Goal: Find specific page/section: Find specific page/section

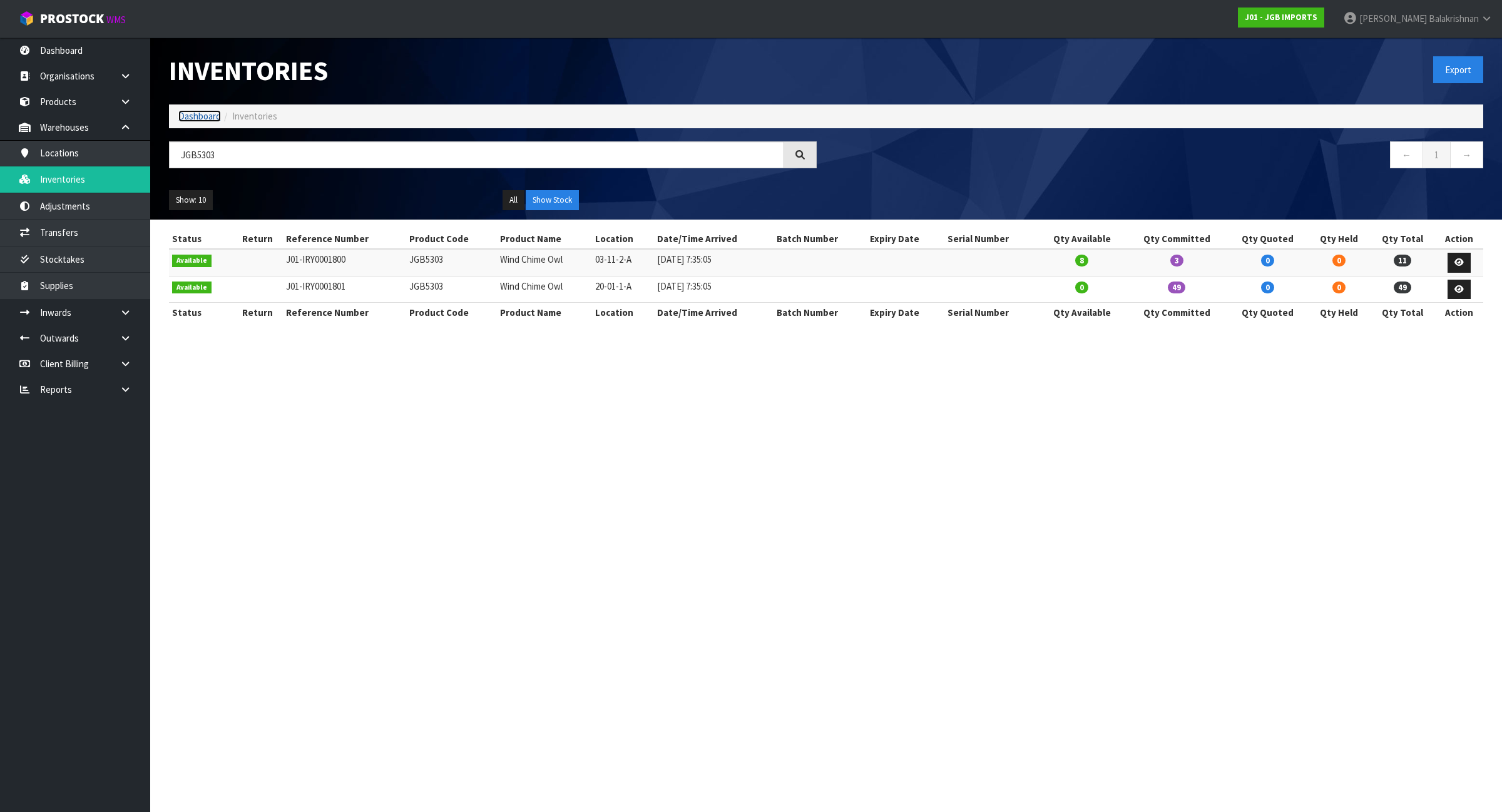
click at [195, 113] on link "Dashboard" at bounding box center [199, 116] width 42 height 12
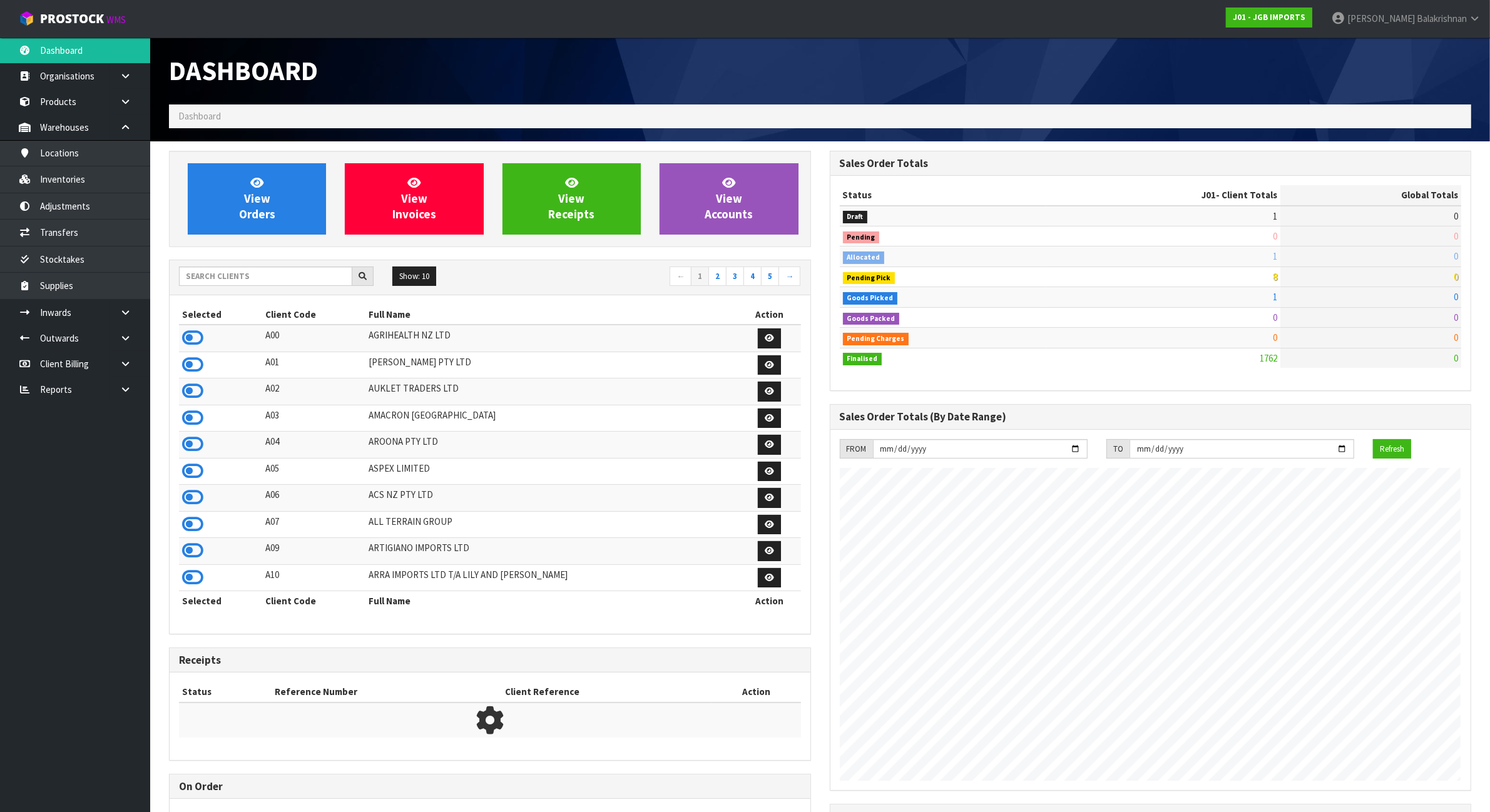
scroll to position [952, 661]
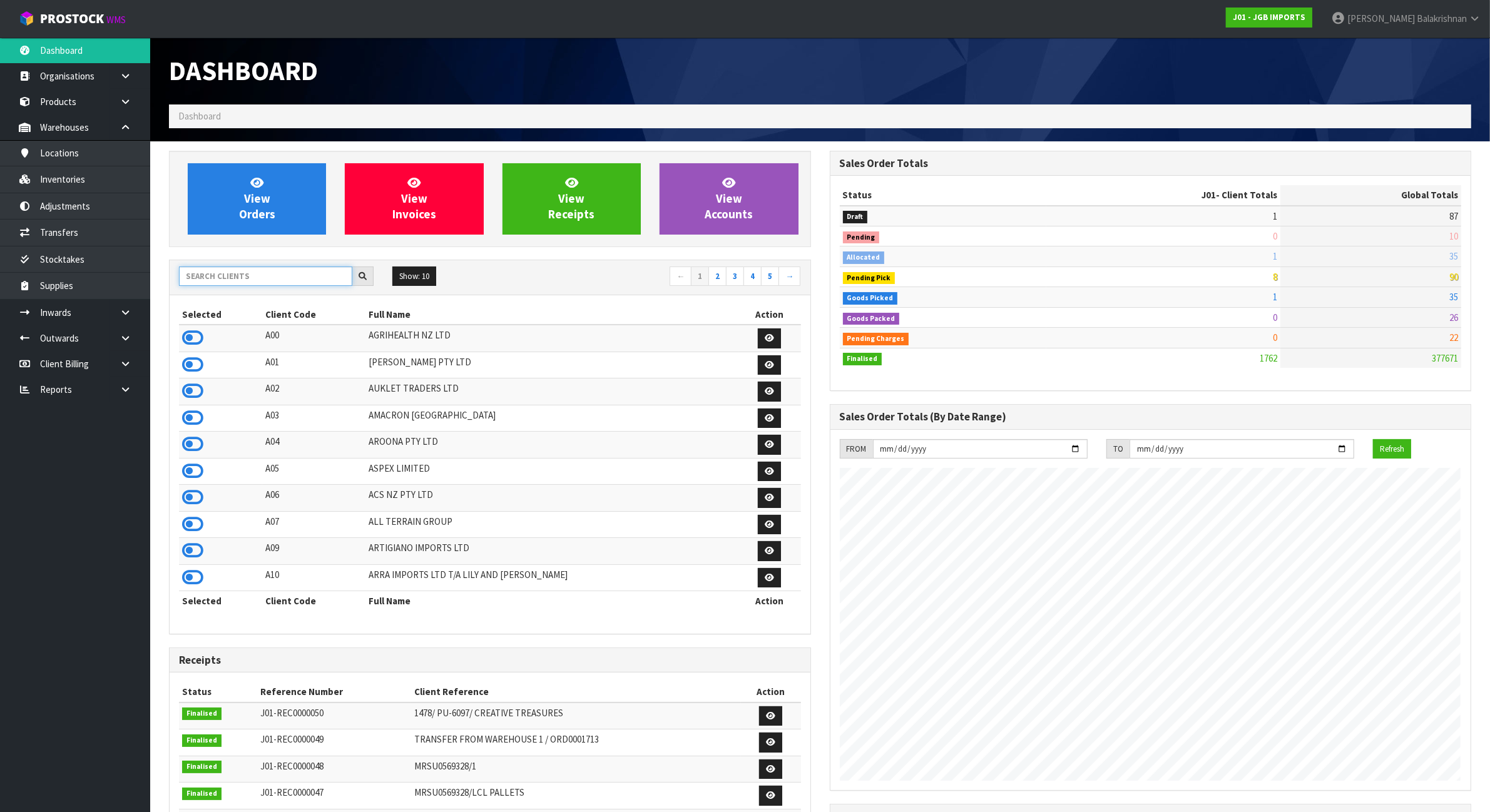
click at [280, 282] on input "text" at bounding box center [265, 276] width 173 height 19
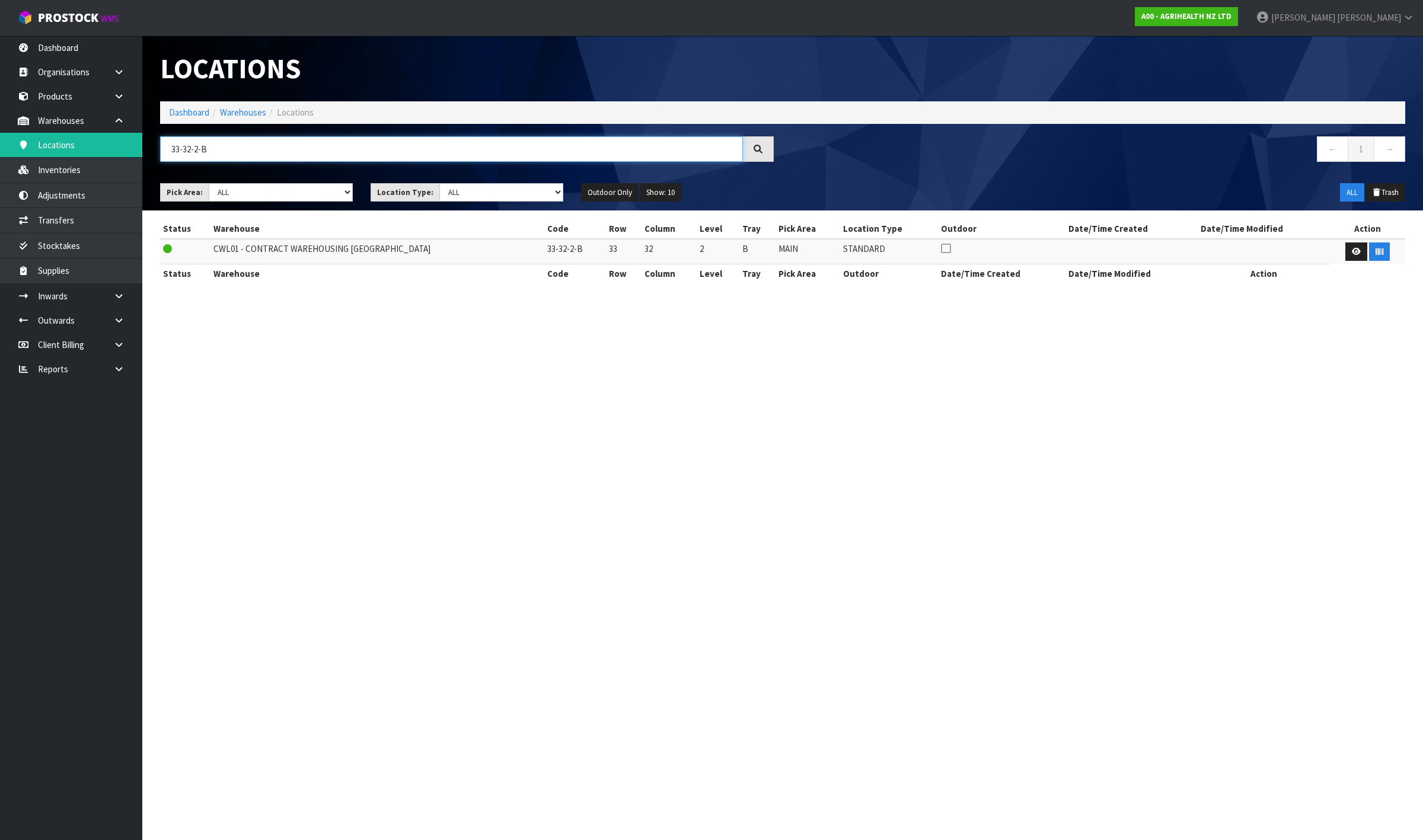
click at [605, 153] on input "33-32-2-B" at bounding box center [451, 149] width 583 height 26
type input "33-33-3-C"
click at [1376, 249] on icon "button" at bounding box center [1380, 251] width 8 height 8
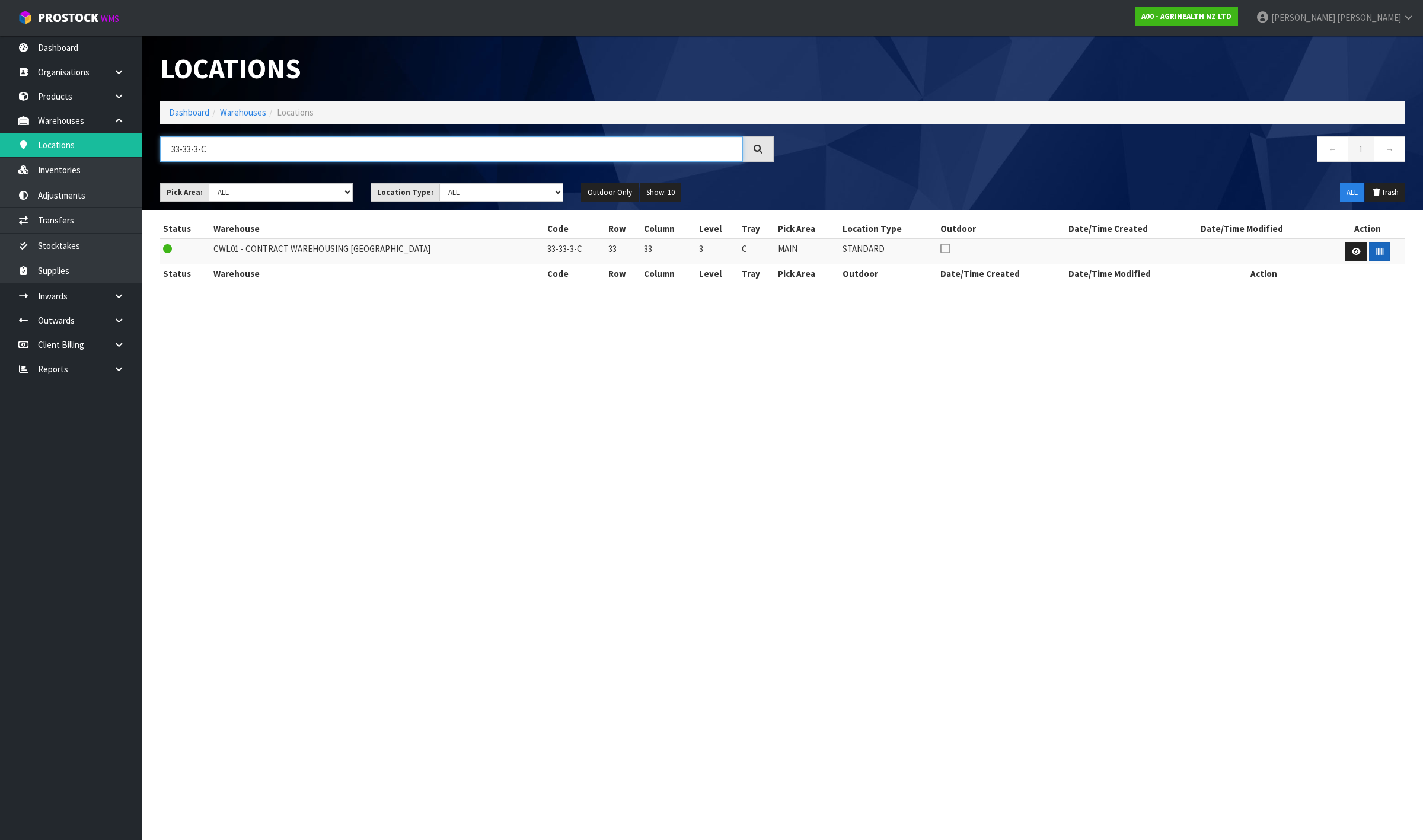
click at [241, 146] on input "33-33-3-C" at bounding box center [451, 149] width 583 height 26
type input "33-31-2-B"
click at [1371, 249] on button "button" at bounding box center [1379, 252] width 21 height 19
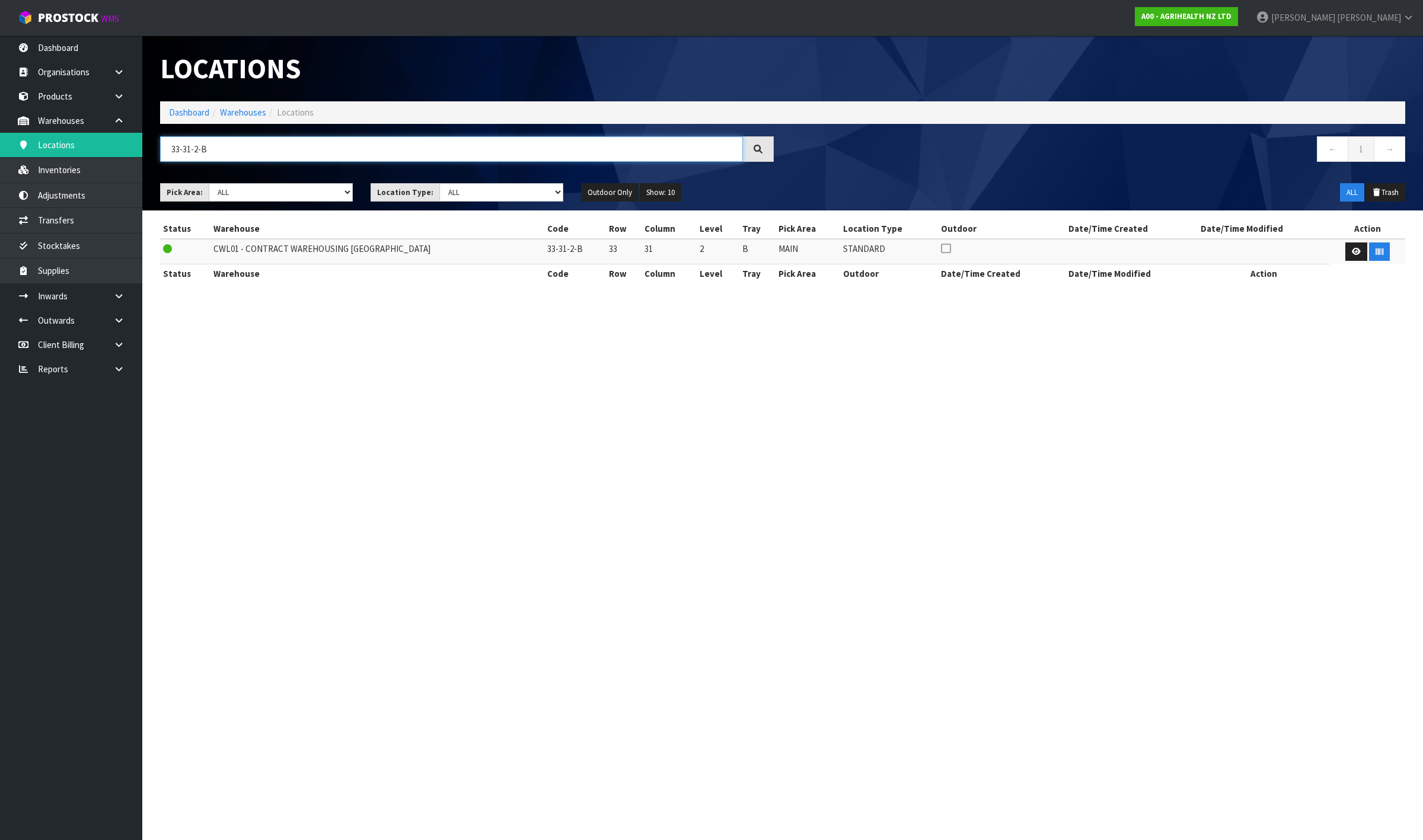
click at [273, 154] on input "33-31-2-B" at bounding box center [451, 149] width 583 height 26
click at [1378, 249] on icon "button" at bounding box center [1380, 251] width 8 height 8
click at [218, 155] on input "33-29-2-B" at bounding box center [451, 149] width 583 height 26
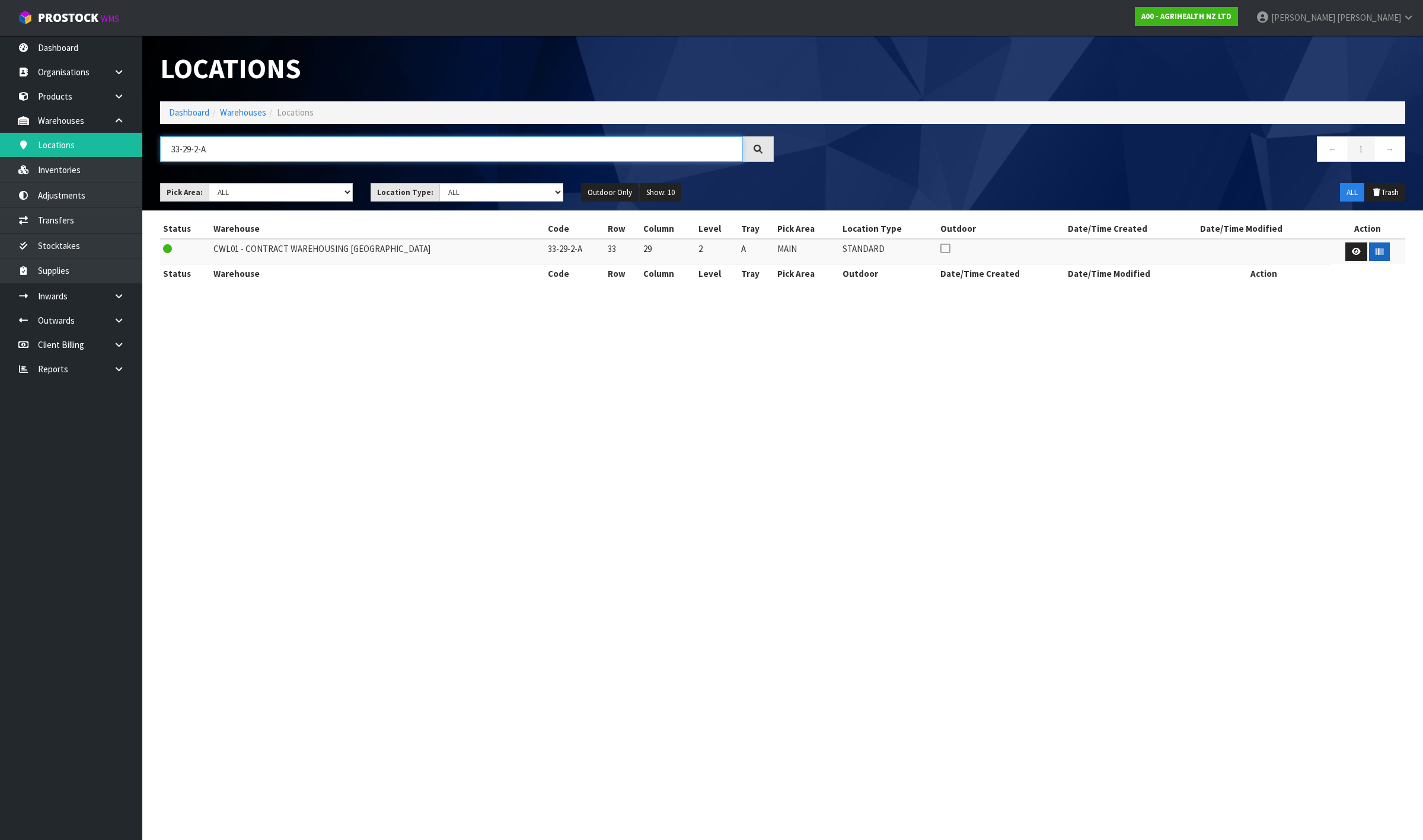
type input "33-29-2-A"
click at [1378, 256] on button "button" at bounding box center [1379, 252] width 21 height 19
drag, startPoint x: 412, startPoint y: 412, endPoint x: 354, endPoint y: 396, distance: 60.2
click at [702, 146] on input "33-29-2-A" at bounding box center [451, 149] width 583 height 26
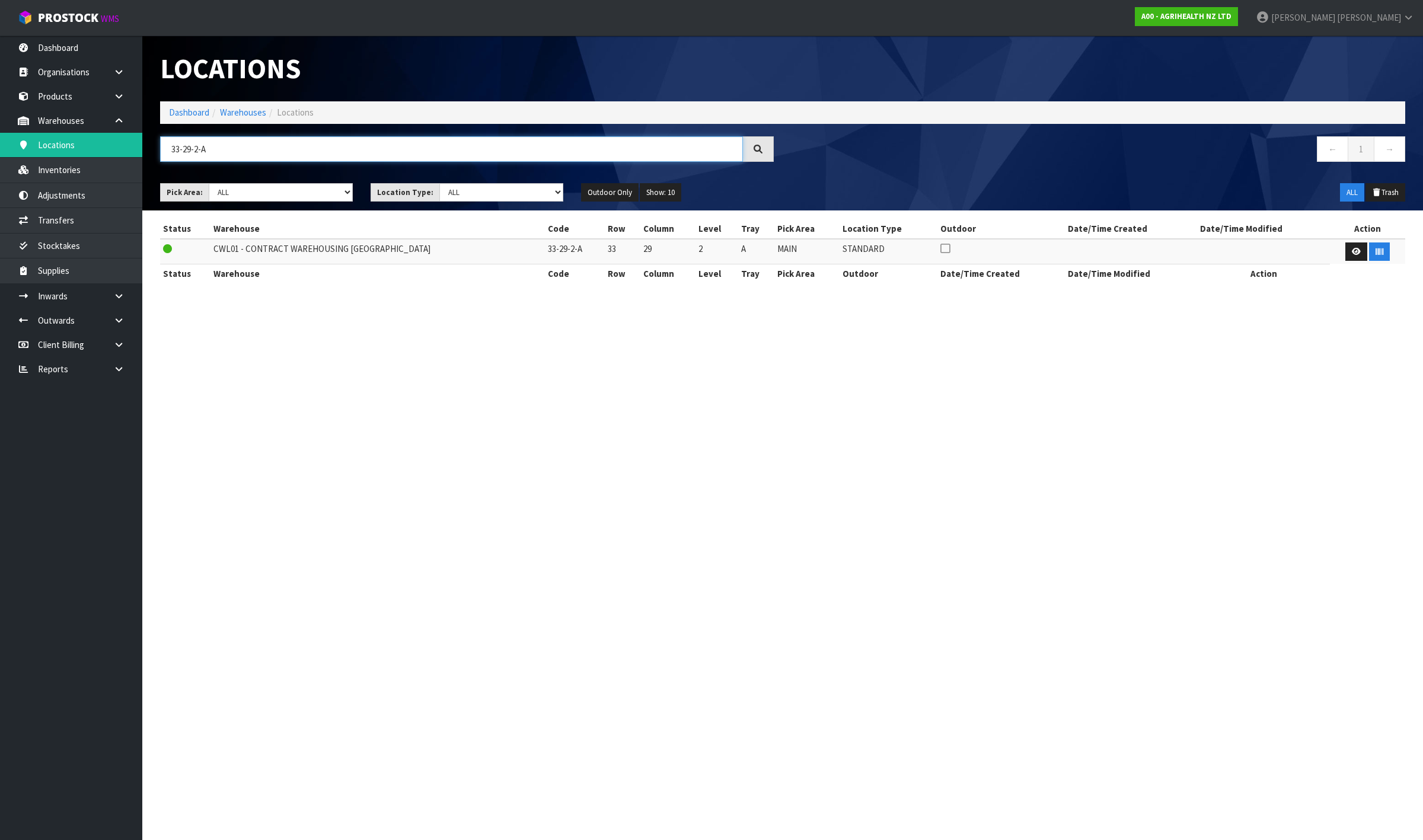
click at [701, 146] on input "33-29-2-A" at bounding box center [451, 149] width 583 height 26
type input "33-29-1-B"
click at [1371, 246] on button "button" at bounding box center [1379, 252] width 21 height 19
click at [309, 153] on input "33-29-1-B" at bounding box center [451, 149] width 583 height 26
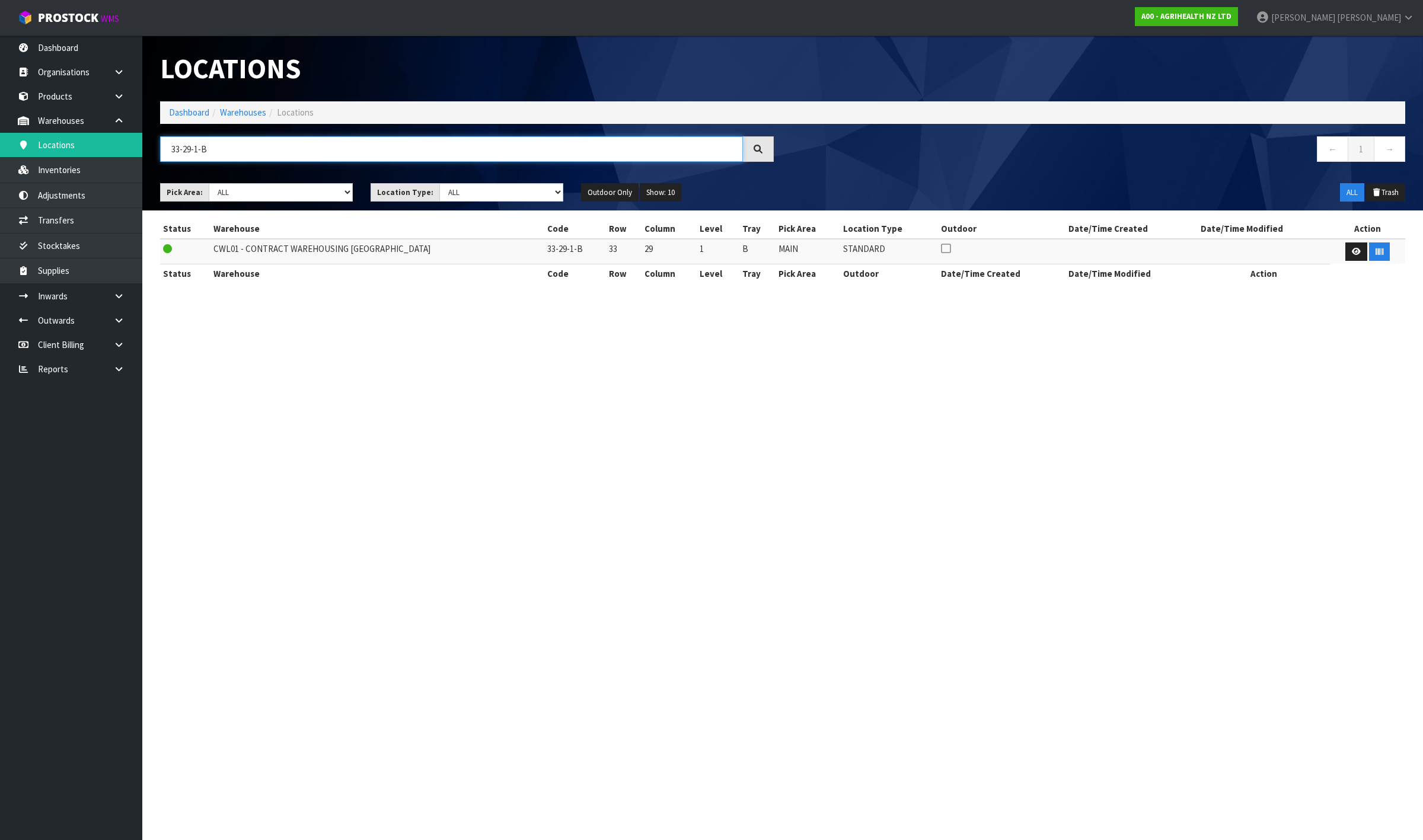
click at [309, 153] on input "33-29-1-B" at bounding box center [451, 149] width 583 height 26
type input "33-31-3-C"
click at [1382, 247] on button "button" at bounding box center [1379, 252] width 21 height 19
click at [267, 148] on input "33-31-3-C" at bounding box center [451, 149] width 583 height 26
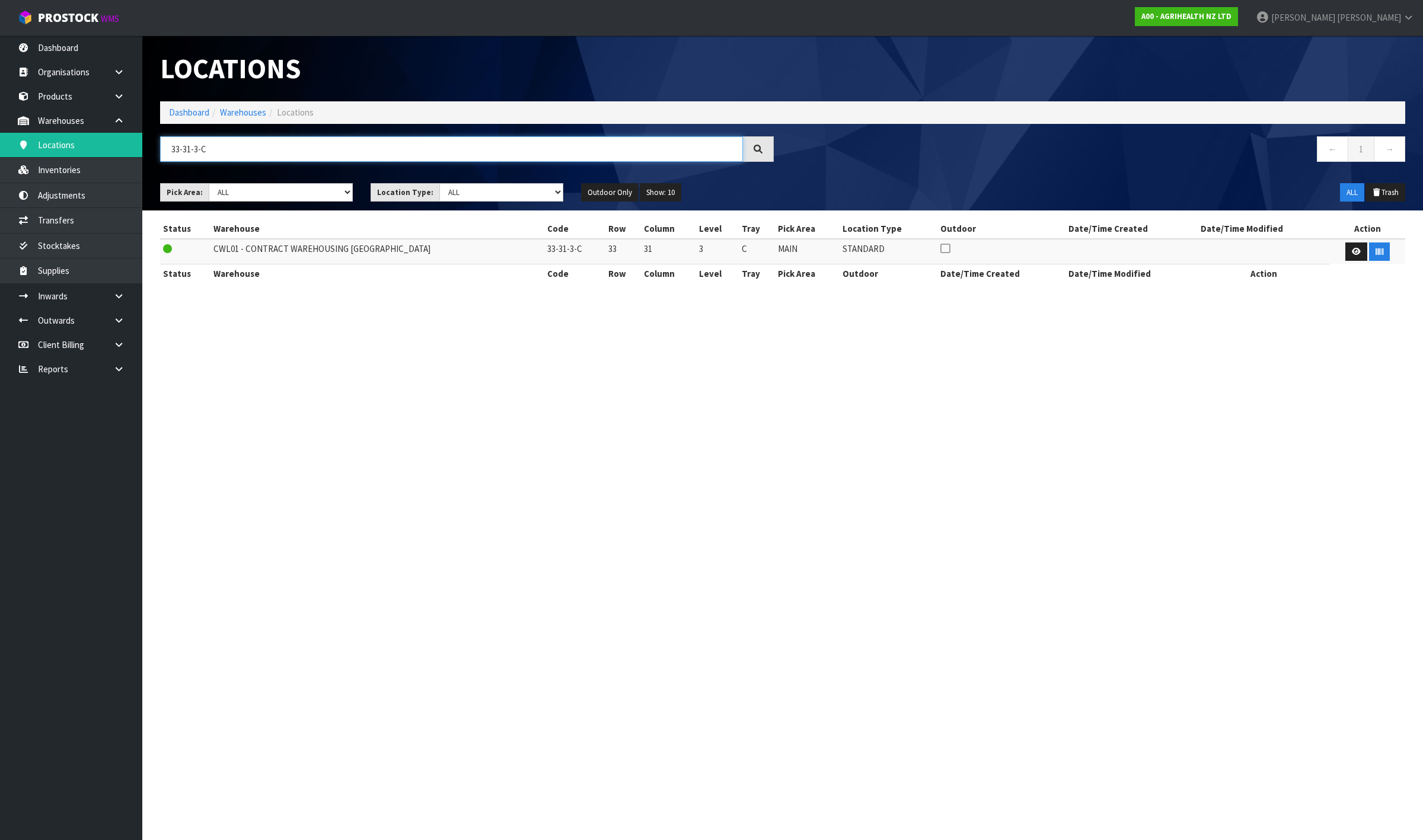
click at [267, 148] on input "33-31-3-C" at bounding box center [451, 149] width 583 height 26
type input "33-25-1-A"
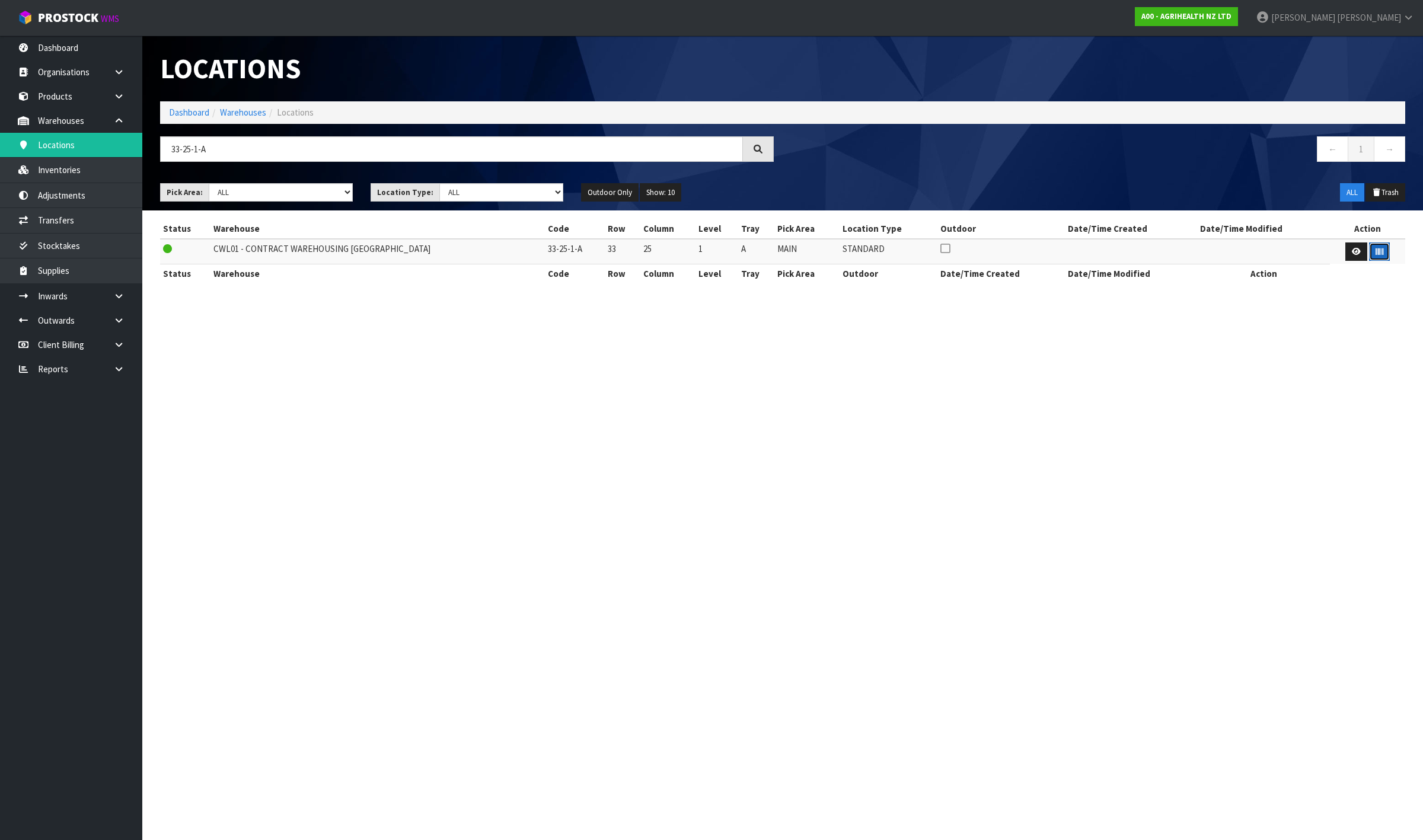
click at [1373, 256] on button "button" at bounding box center [1379, 252] width 21 height 19
click at [408, 146] on input "33-25-1-A" at bounding box center [451, 149] width 583 height 26
type input "33-23-2-C"
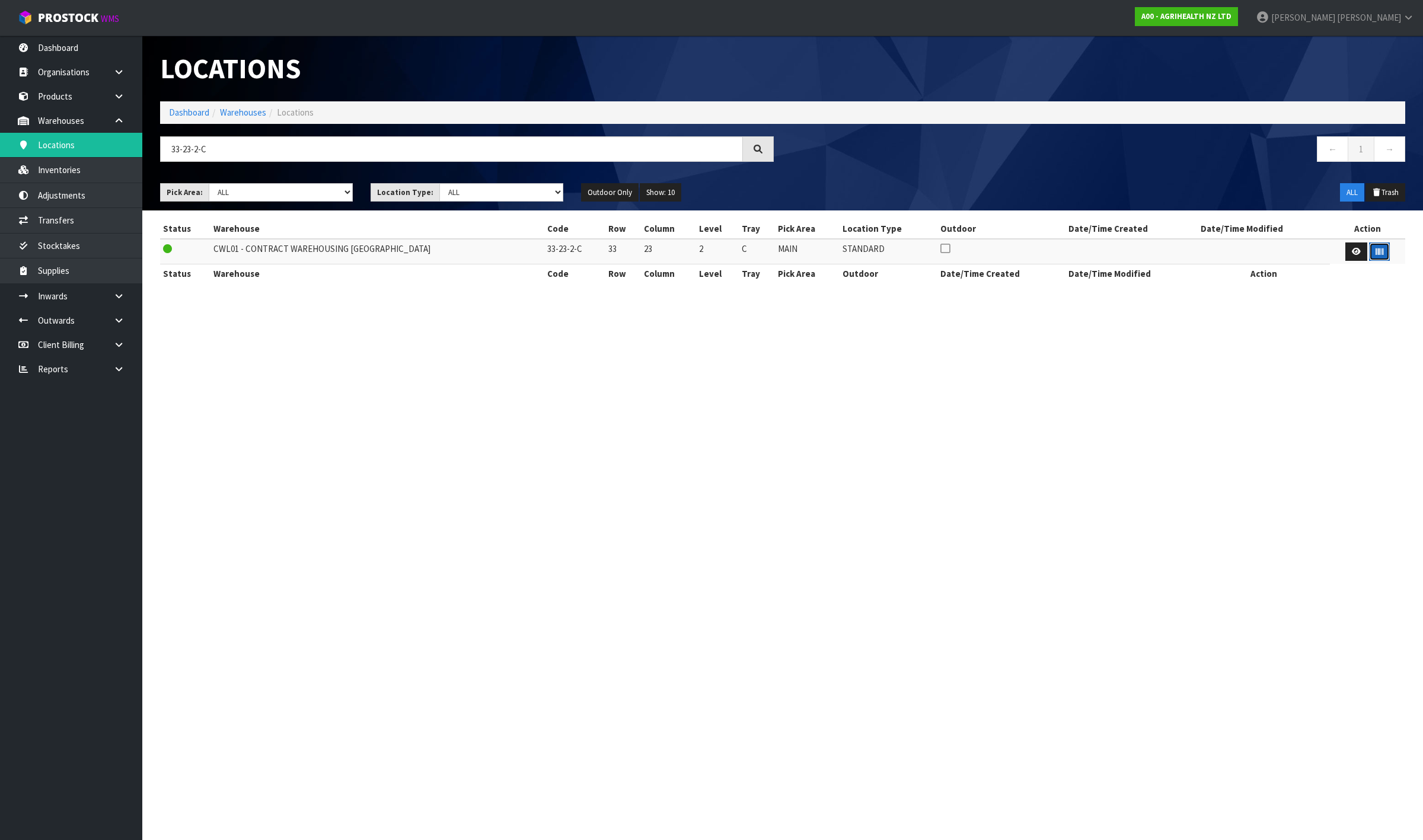
click at [1376, 249] on icon "button" at bounding box center [1380, 251] width 8 height 8
click at [270, 155] on input "33-23-2-C" at bounding box center [451, 149] width 583 height 26
type input "33-21-2-A"
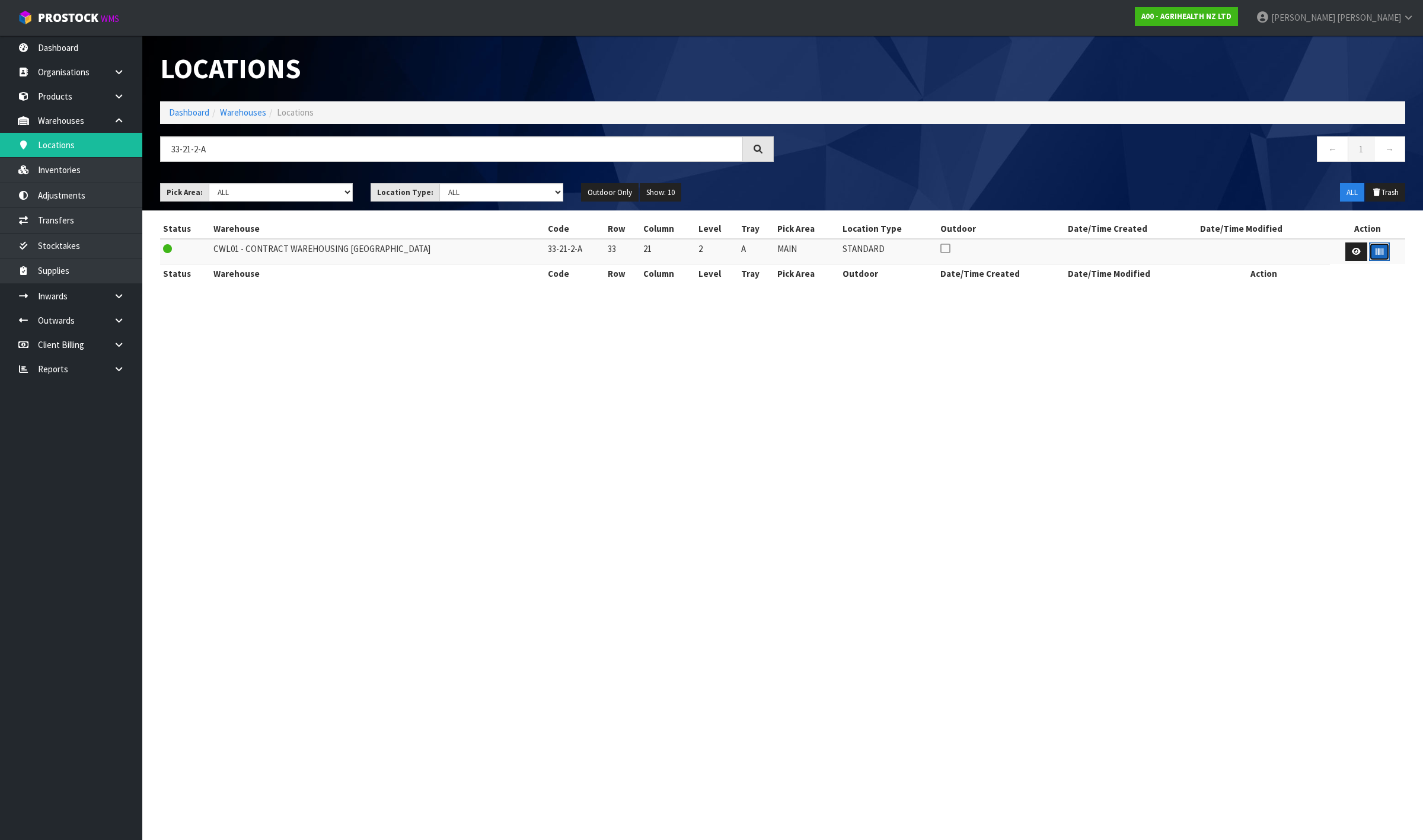
click at [1382, 248] on button "button" at bounding box center [1379, 252] width 21 height 19
click at [285, 145] on input "33-21-2-A" at bounding box center [451, 149] width 583 height 26
type input "33-21-2-C"
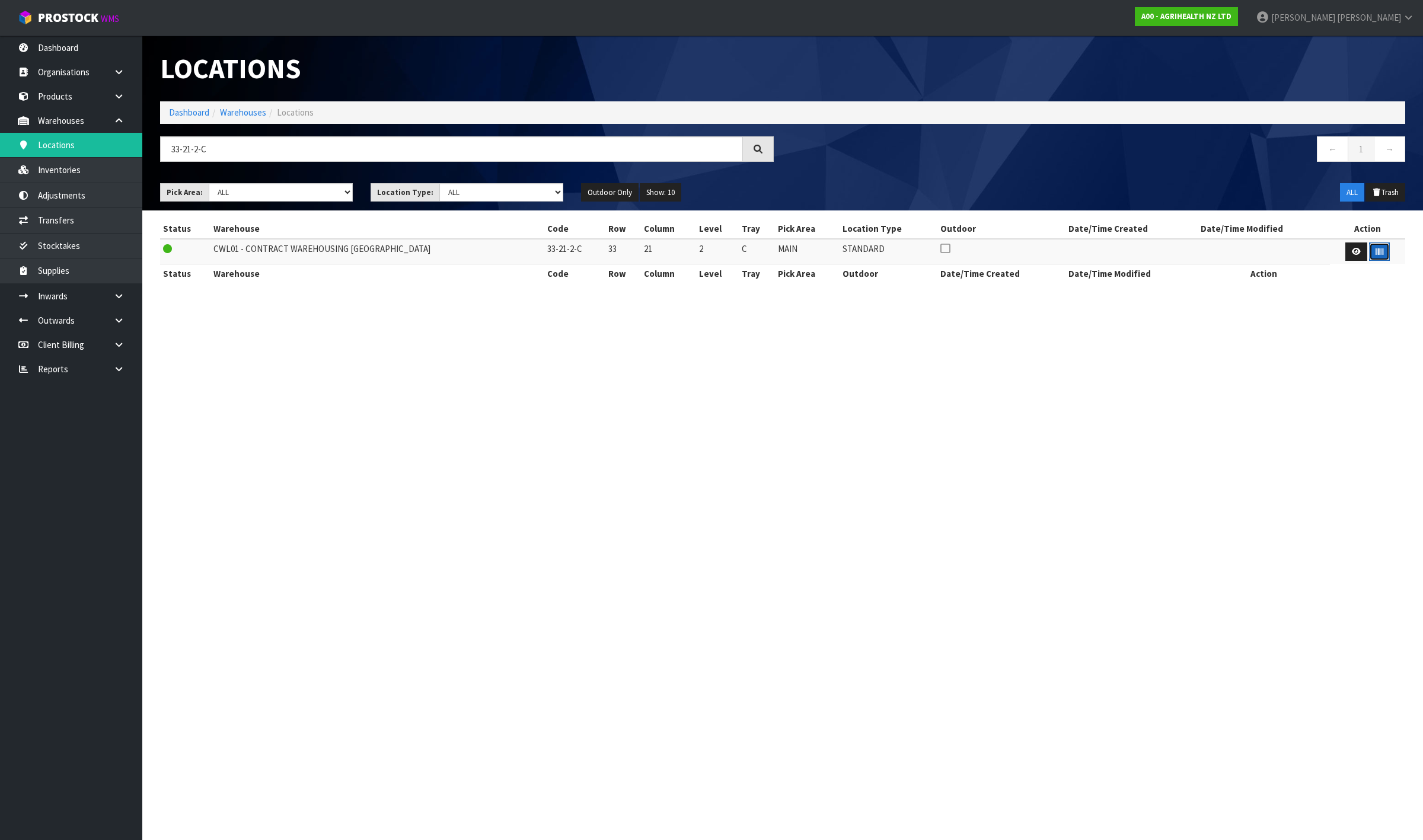
click at [1376, 252] on icon "button" at bounding box center [1380, 251] width 8 height 8
click at [595, 147] on input "33-21-2-C" at bounding box center [451, 149] width 583 height 26
type input "33-21-3-C"
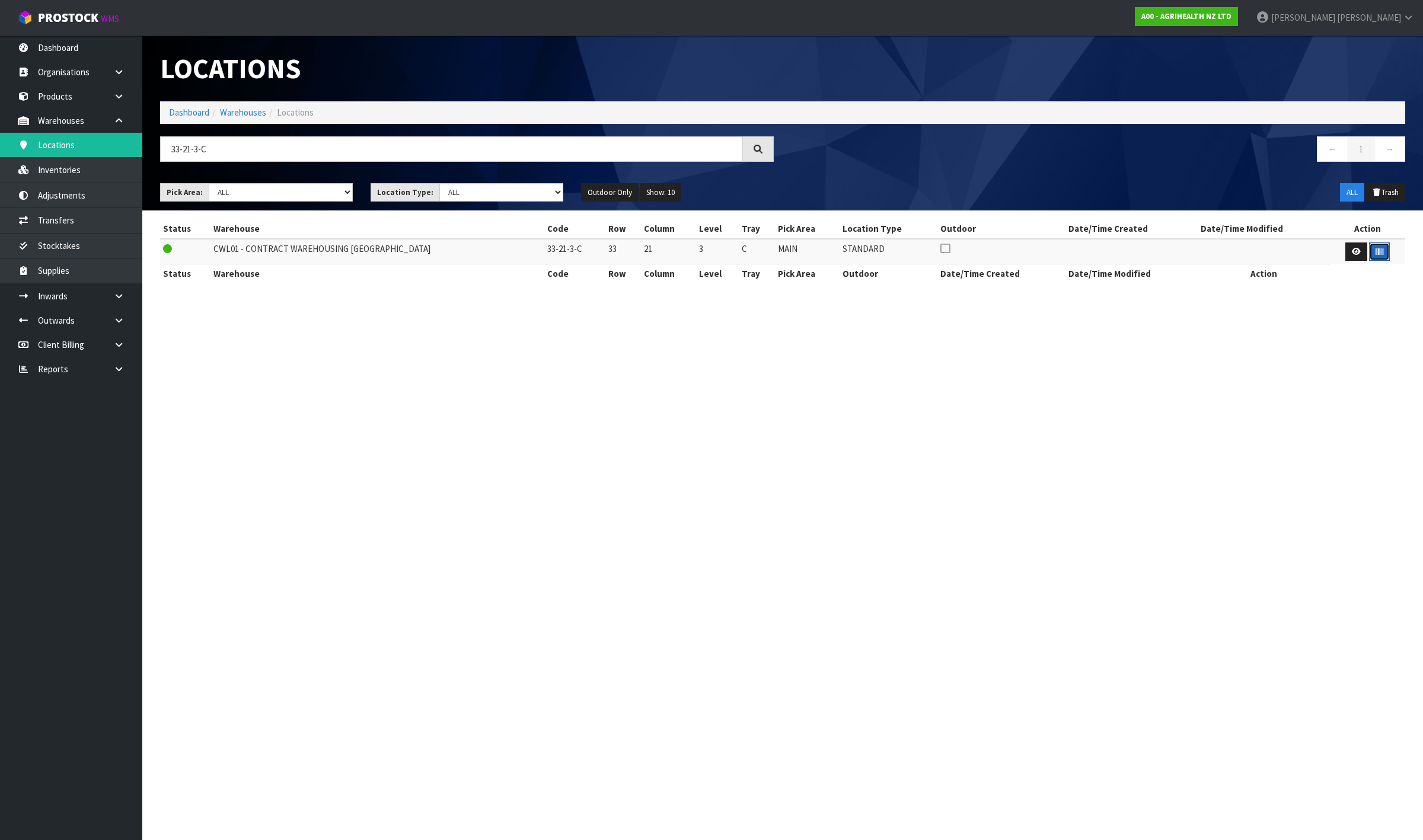
click at [1378, 253] on icon "button" at bounding box center [1380, 251] width 8 height 8
